Goal: Check status: Check status

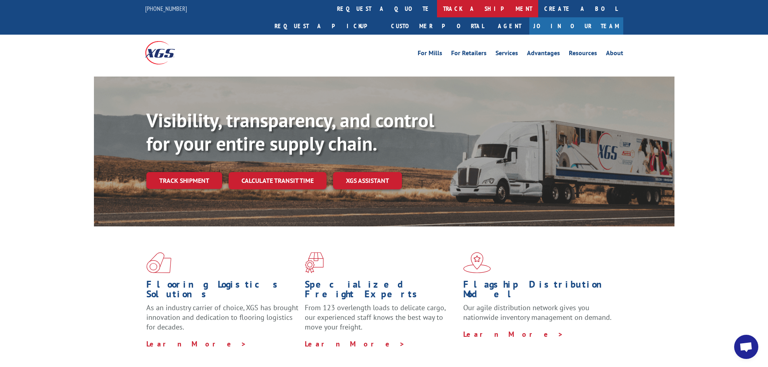
click at [437, 3] on link "track a shipment" at bounding box center [487, 8] width 101 height 17
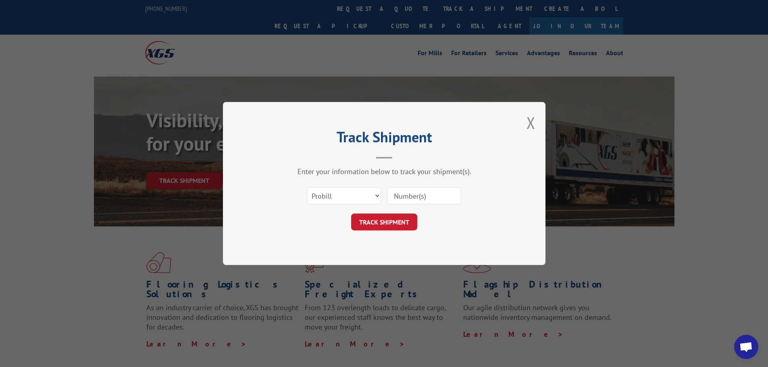
paste input "362453"
type input "362453"
click at [352, 195] on select "Select category... Probill BOL PO" at bounding box center [344, 195] width 74 height 17
select select "bol"
click at [307, 187] on select "Select category... Probill BOL PO" at bounding box center [344, 195] width 74 height 17
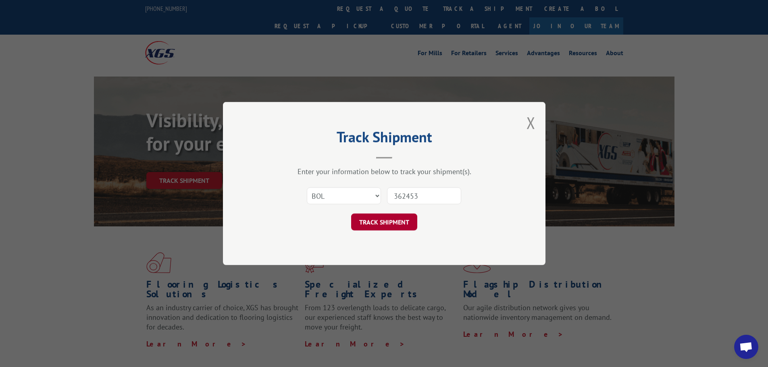
click at [388, 217] on button "TRACK SHIPMENT" at bounding box center [384, 222] width 66 height 17
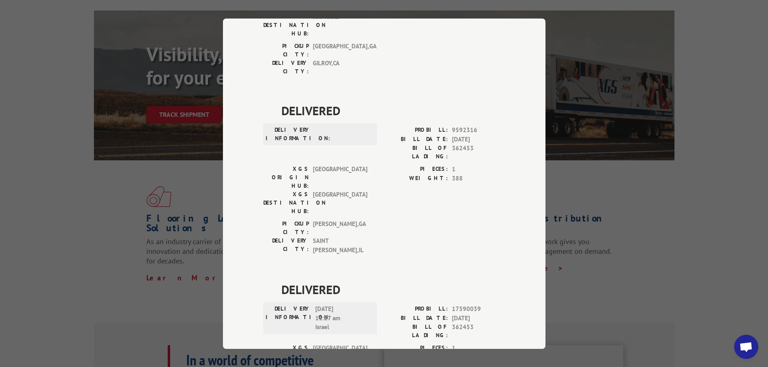
scroll to position [81, 0]
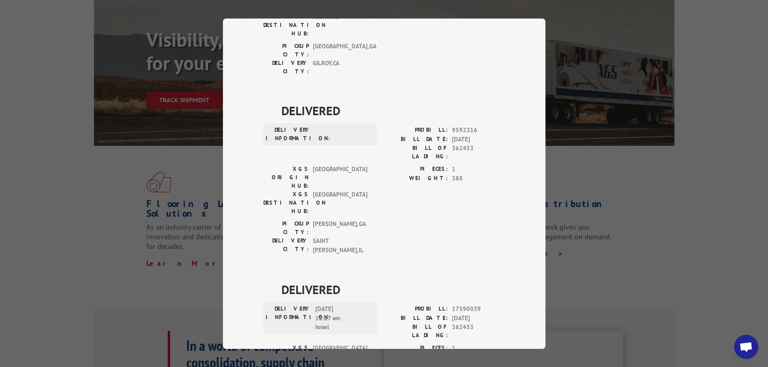
click at [689, 95] on div "Track Shipment DELIVERED DELIVERY INFORMATION: PROBILL: 6751515 BILL DATE: [DAT…" at bounding box center [384, 183] width 768 height 367
